Goal: Communication & Community: Answer question/provide support

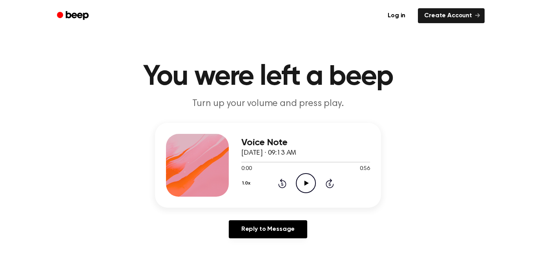
click at [313, 187] on icon "Play Audio" at bounding box center [306, 183] width 20 height 20
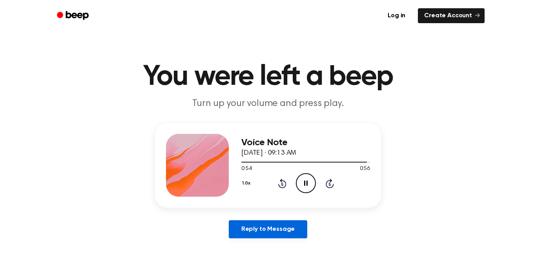
click at [299, 220] on link "Reply to Message" at bounding box center [268, 229] width 78 height 18
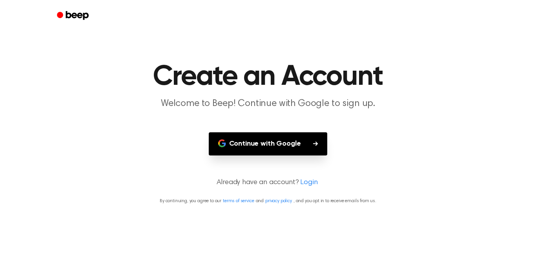
click at [295, 144] on button "Continue with Google" at bounding box center [268, 143] width 119 height 23
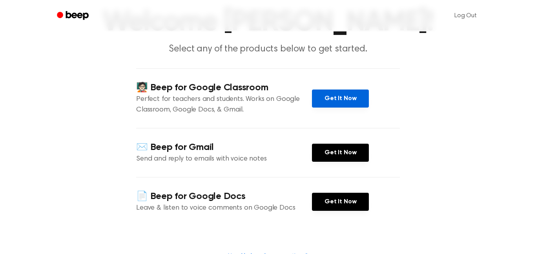
scroll to position [56, 0]
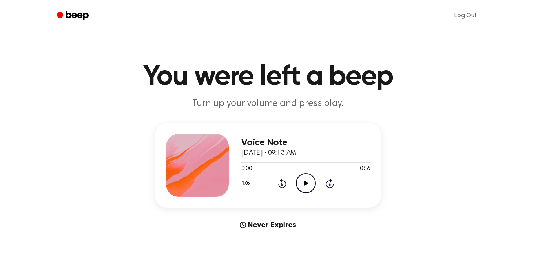
click at [312, 183] on icon "Play Audio" at bounding box center [306, 183] width 20 height 20
click at [303, 160] on div at bounding box center [305, 161] width 129 height 6
click at [322, 160] on div at bounding box center [305, 161] width 129 height 6
click at [311, 160] on div at bounding box center [305, 161] width 129 height 6
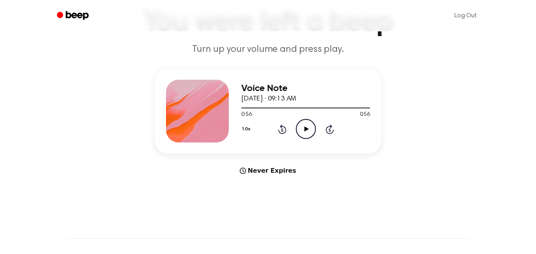
scroll to position [57, 0]
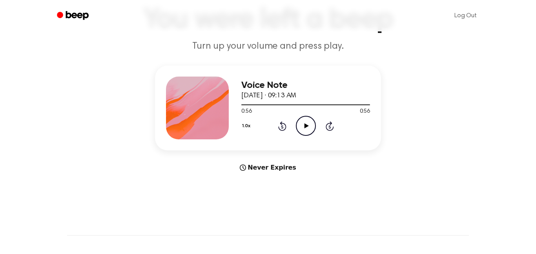
click at [268, 170] on div "Never Expires" at bounding box center [268, 167] width 226 height 9
click at [267, 169] on div "Never Expires" at bounding box center [268, 167] width 226 height 9
click at [283, 169] on div "Never Expires" at bounding box center [268, 167] width 226 height 9
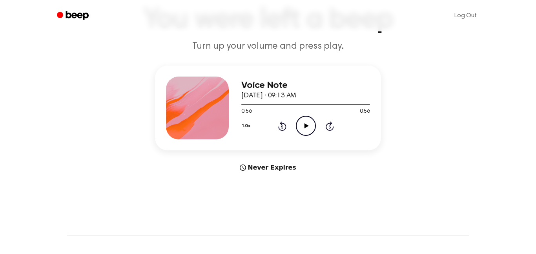
click at [250, 164] on div "Never Expires" at bounding box center [268, 167] width 226 height 9
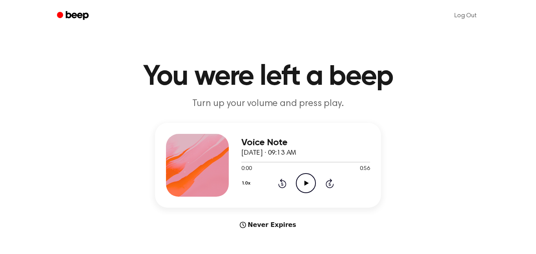
click at [309, 189] on icon "Play Audio" at bounding box center [306, 183] width 20 height 20
click at [353, 162] on div at bounding box center [305, 162] width 129 height 1
click at [362, 164] on div at bounding box center [305, 161] width 129 height 6
click at [277, 226] on div "Never Expires" at bounding box center [268, 224] width 226 height 9
click at [272, 227] on div "Never Expires" at bounding box center [268, 224] width 226 height 9
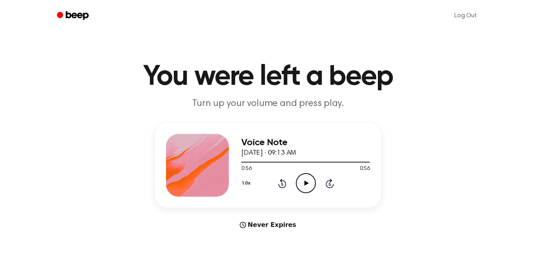
click at [268, 222] on div "Never Expires" at bounding box center [268, 224] width 226 height 9
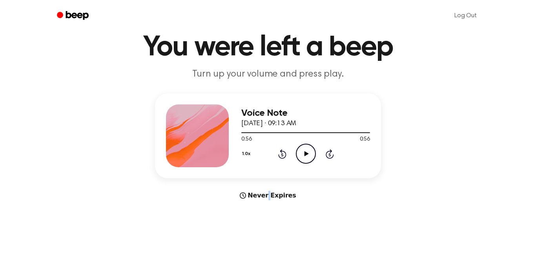
scroll to position [32, 0]
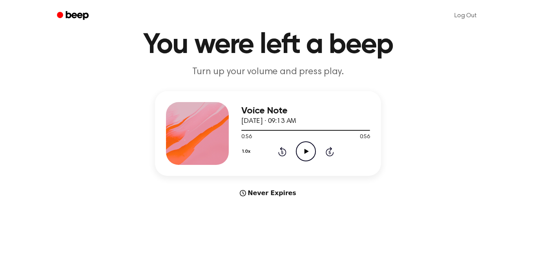
click at [258, 191] on div "Never Expires" at bounding box center [268, 192] width 226 height 9
